Goal: Check status: Check status

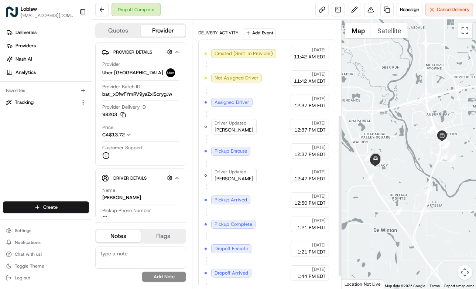
scroll to position [52, 0]
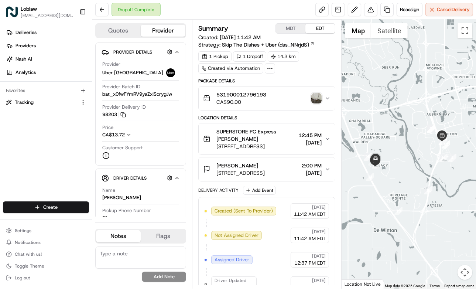
click at [316, 96] on img "button" at bounding box center [316, 98] width 10 height 10
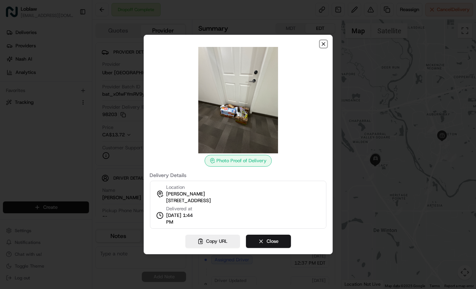
click at [324, 45] on icon "button" at bounding box center [323, 44] width 6 height 6
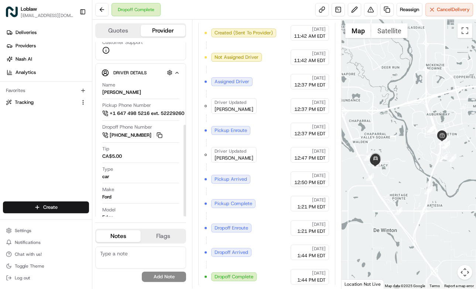
scroll to position [155, 0]
